Goal: Check status: Check status

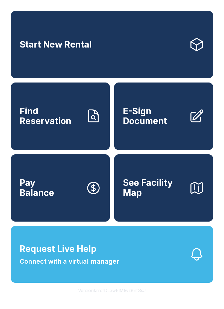
click at [91, 266] on span "Connect with a virtual manager" at bounding box center [69, 261] width 99 height 10
click at [40, 148] on link "Find Reservation" at bounding box center [60, 115] width 99 height 67
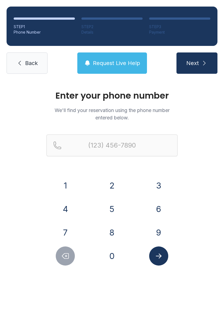
click at [157, 184] on button "3" at bounding box center [158, 185] width 19 height 19
click at [109, 253] on button "0" at bounding box center [111, 255] width 19 height 19
click at [108, 210] on button "5" at bounding box center [111, 208] width 19 height 19
click at [110, 188] on button "2" at bounding box center [111, 185] width 19 height 19
click at [109, 258] on button "0" at bounding box center [111, 255] width 19 height 19
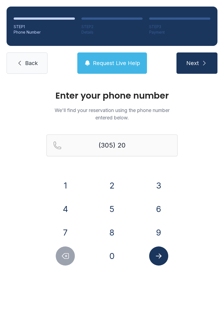
click at [109, 258] on button "0" at bounding box center [111, 255] width 19 height 19
click at [156, 206] on button "6" at bounding box center [158, 208] width 19 height 19
click at [109, 207] on button "5" at bounding box center [111, 208] width 19 height 19
click at [152, 185] on button "3" at bounding box center [158, 185] width 19 height 19
click at [108, 233] on button "8" at bounding box center [111, 232] width 19 height 19
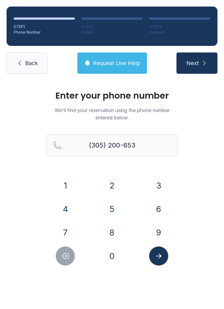
type input "[PHONE_NUMBER]"
click at [154, 260] on button "Submit lookup form" at bounding box center [158, 255] width 19 height 19
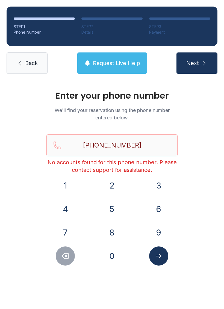
click at [159, 257] on icon "Submit lookup form" at bounding box center [159, 256] width 8 height 8
click at [138, 156] on input "[PHONE_NUMBER]" at bounding box center [111, 145] width 131 height 22
click at [197, 66] on span "Next" at bounding box center [192, 63] width 13 height 8
click at [121, 66] on span "Request Live Help" at bounding box center [116, 63] width 47 height 8
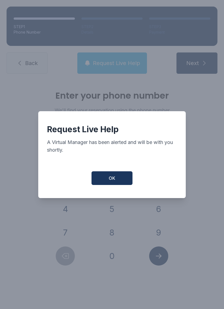
click at [115, 180] on span "OK" at bounding box center [112, 178] width 7 height 7
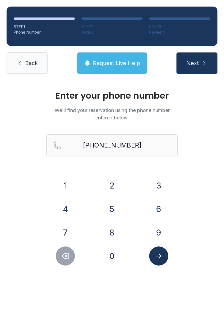
click at [115, 68] on button "Request Live Help" at bounding box center [112, 62] width 70 height 21
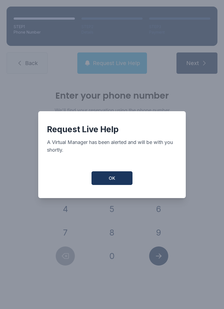
click at [111, 181] on span "OK" at bounding box center [112, 178] width 7 height 7
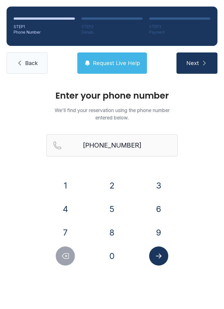
click at [22, 65] on icon at bounding box center [19, 63] width 7 height 7
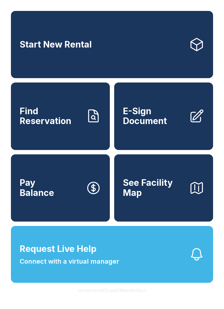
click at [131, 261] on button "Request Live Help Connect with a virtual manager" at bounding box center [112, 254] width 202 height 57
